Goal: Task Accomplishment & Management: Use online tool/utility

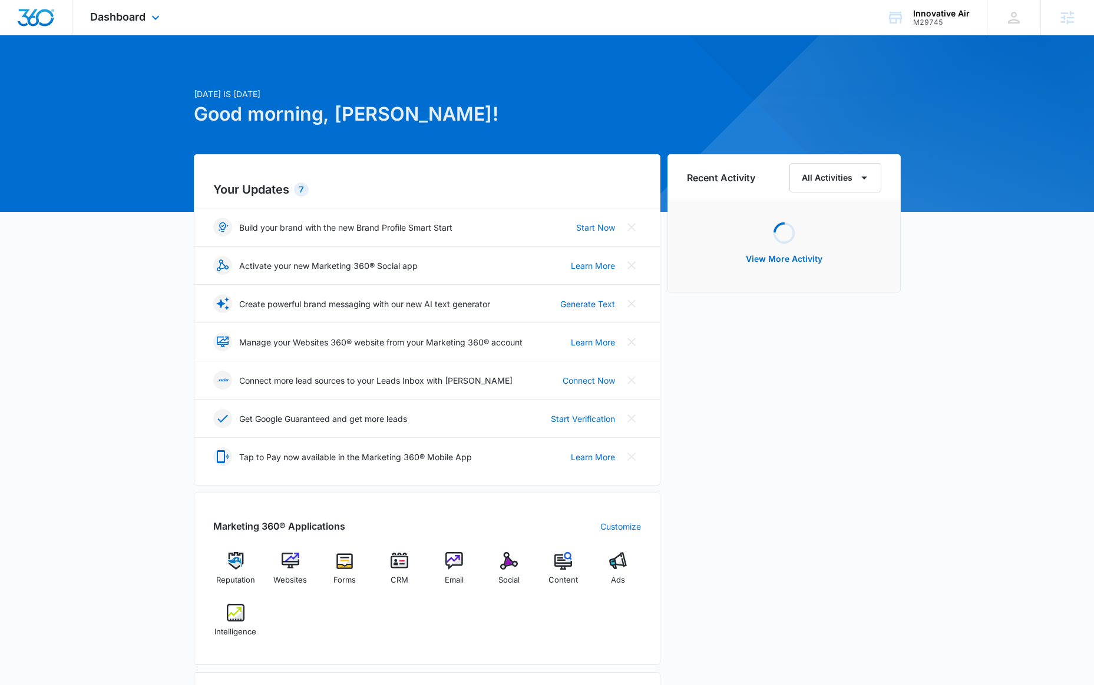
click at [118, 8] on div "Dashboard Apps Reputation Websites Forms CRM Email Social Content Ads Intellige…" at bounding box center [126, 17] width 108 height 35
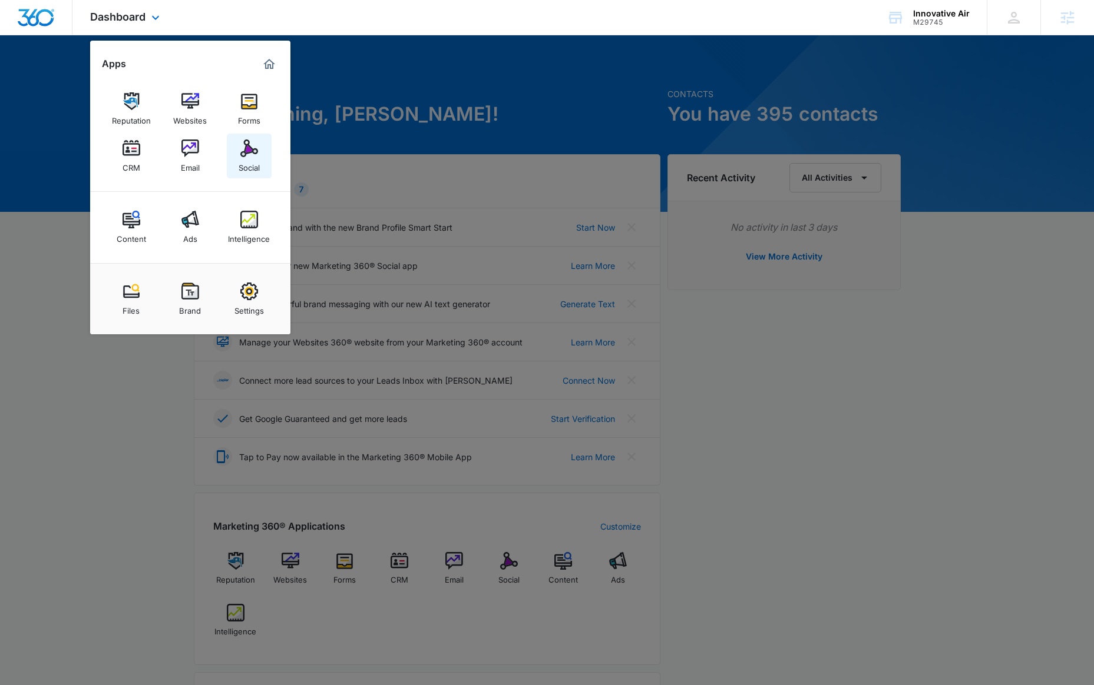
click at [244, 155] on img at bounding box center [249, 149] width 18 height 18
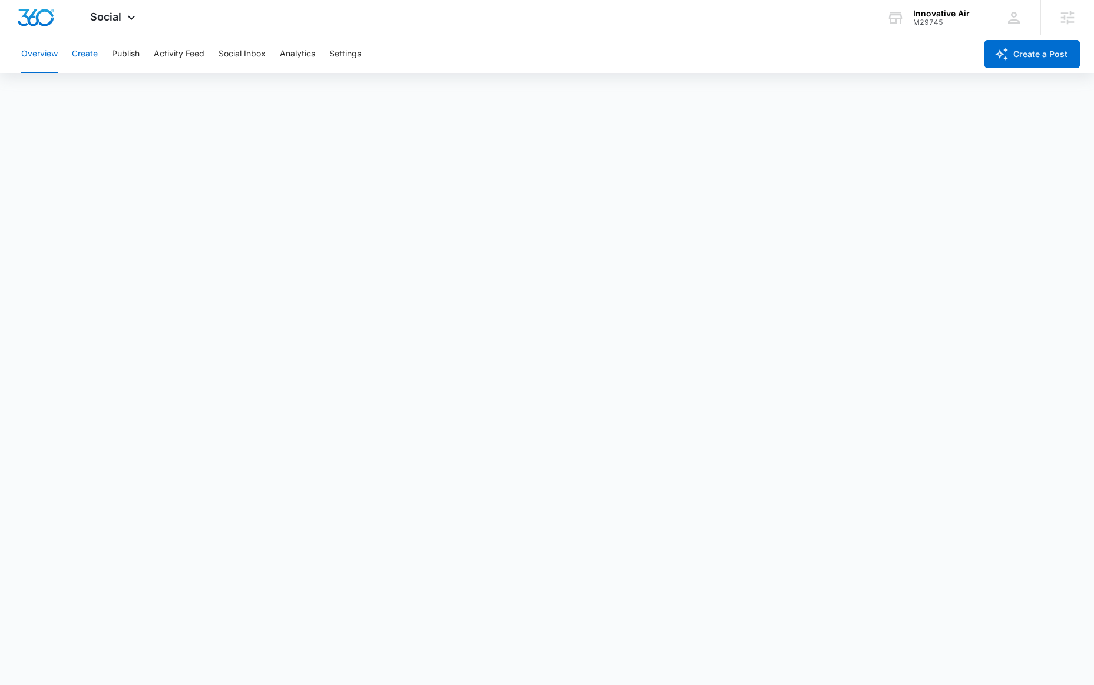
click at [87, 57] on button "Create" at bounding box center [85, 54] width 26 height 38
